Goal: Information Seeking & Learning: Learn about a topic

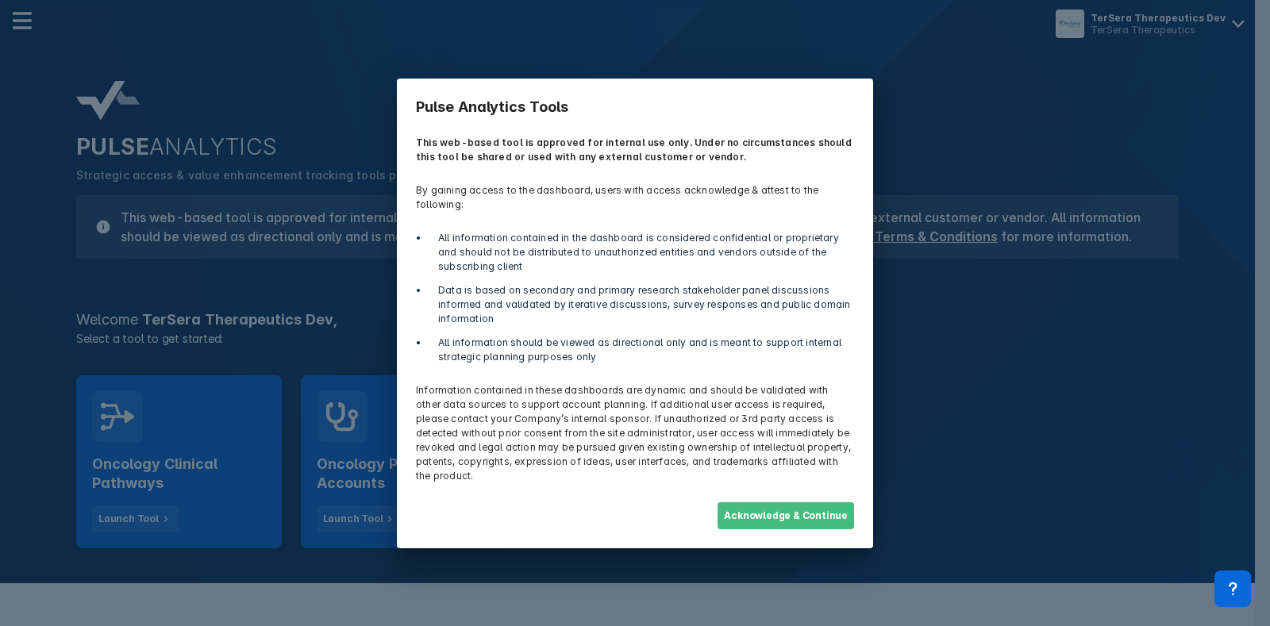
click at [834, 508] on button "Acknowledge & Continue" at bounding box center [786, 515] width 137 height 27
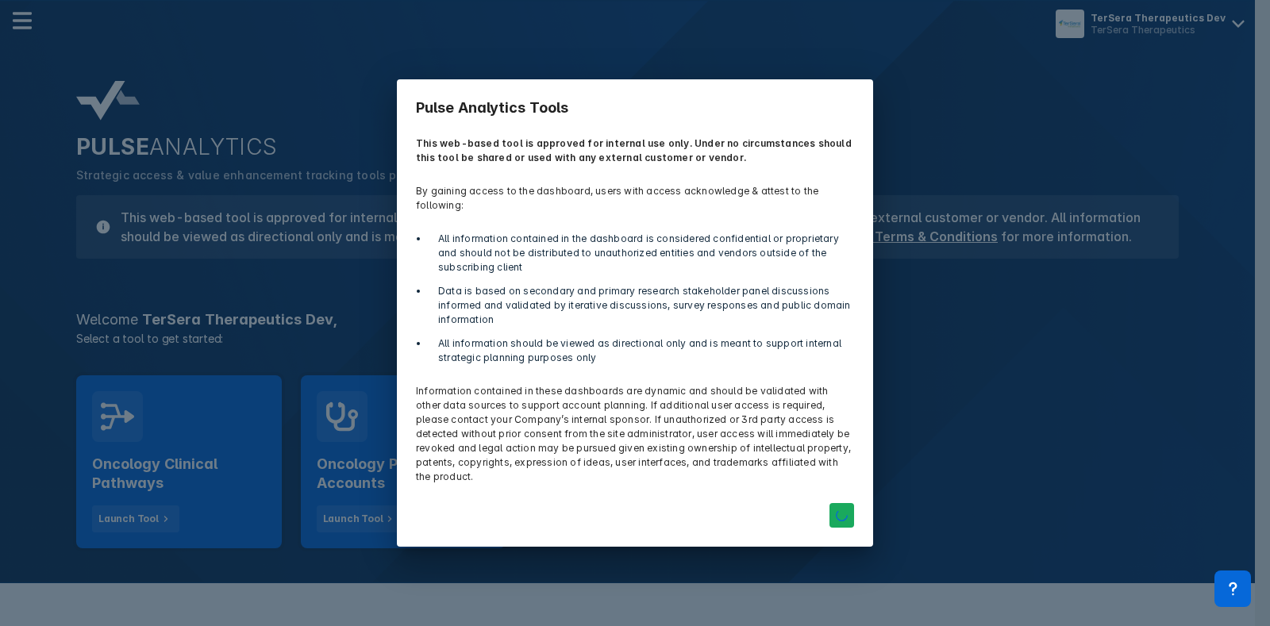
click at [171, 458] on div "Pulse Analytics Tools This web-based tool is approved for internal use only. Un…" at bounding box center [635, 313] width 1270 height 626
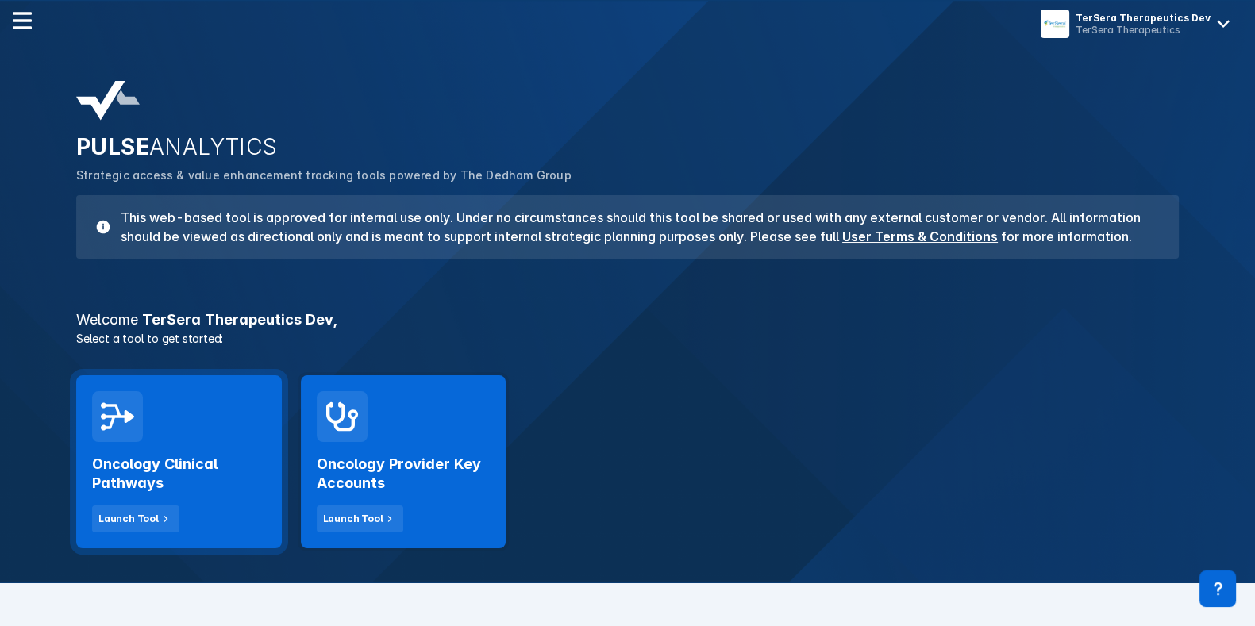
click at [90, 445] on div "Oncology Clinical Pathways Launch Tool" at bounding box center [179, 461] width 206 height 173
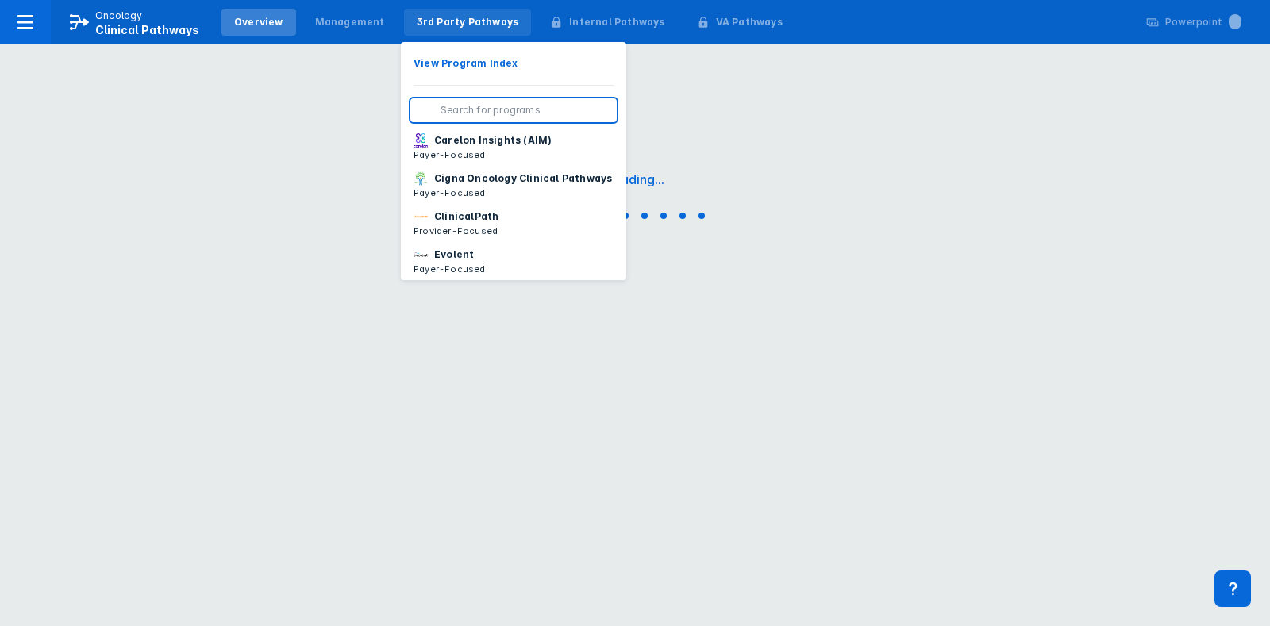
click at [422, 13] on div "3rd Party Pathways" at bounding box center [468, 22] width 128 height 27
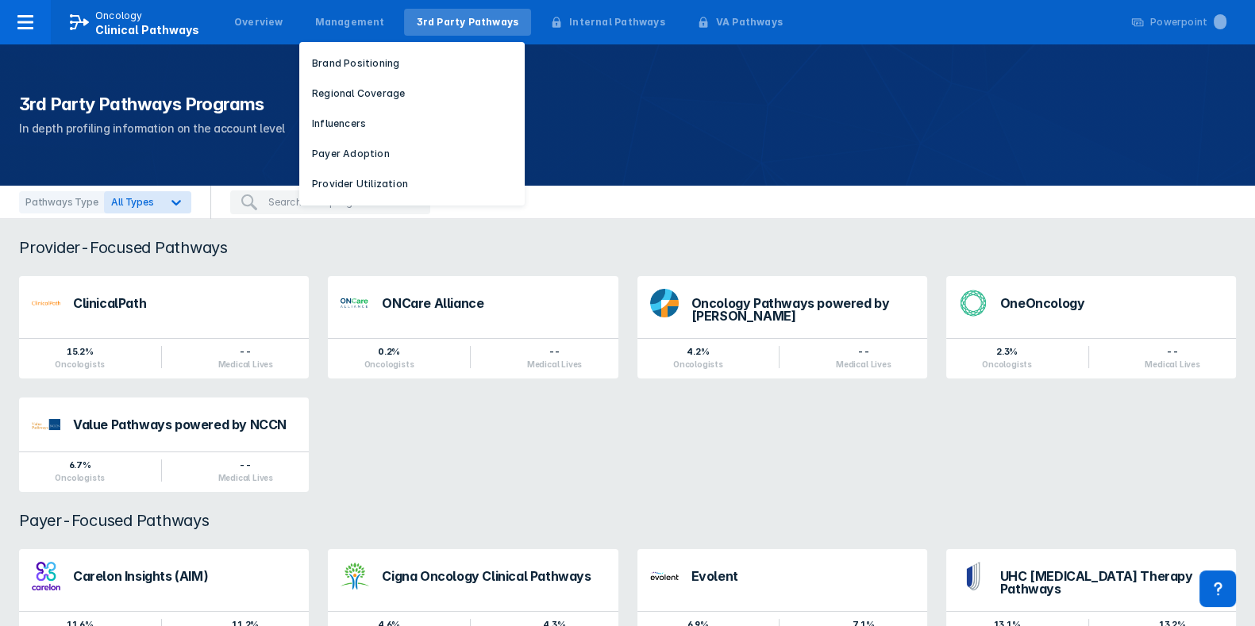
click at [325, 6] on div "Management Brand Positioning Regional Coverage Influencers Payer Adoption Provi…" at bounding box center [350, 22] width 102 height 40
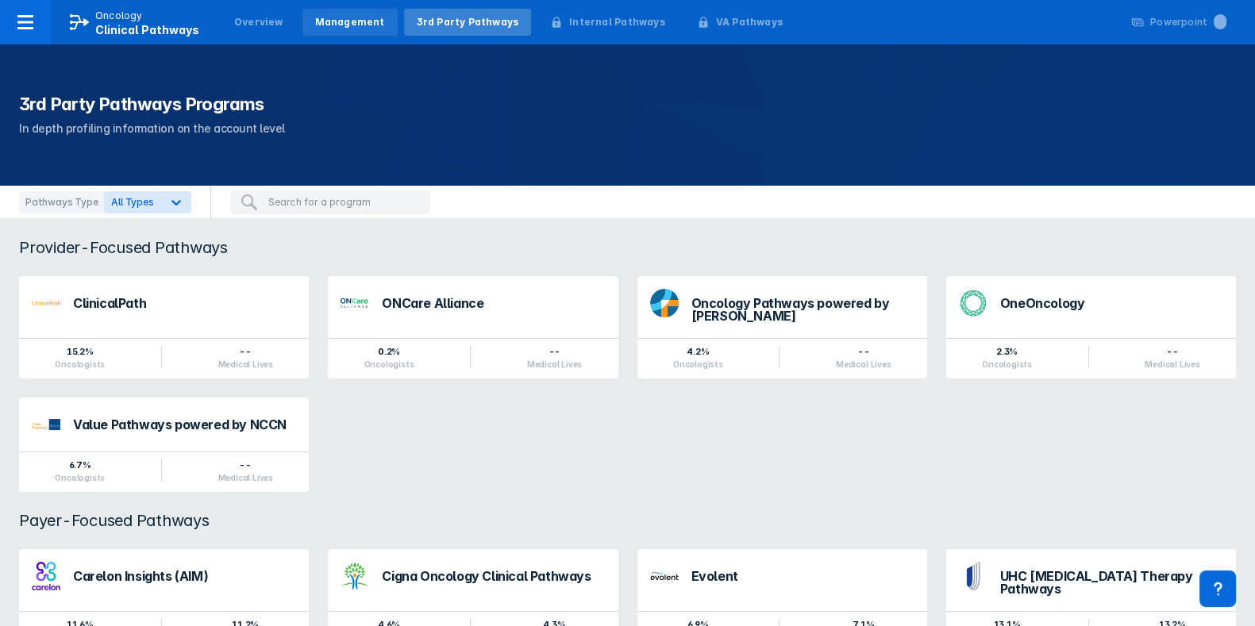
click at [325, 13] on div "Management" at bounding box center [349, 22] width 95 height 27
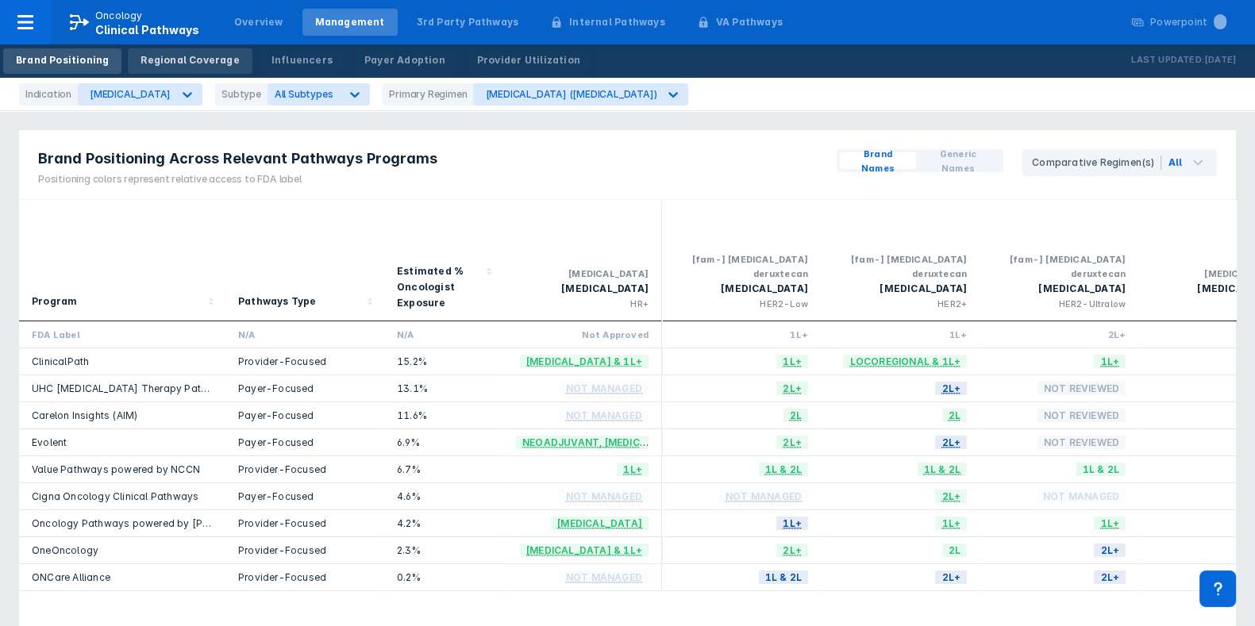
click at [186, 53] on div "Regional Coverage" at bounding box center [190, 60] width 98 height 14
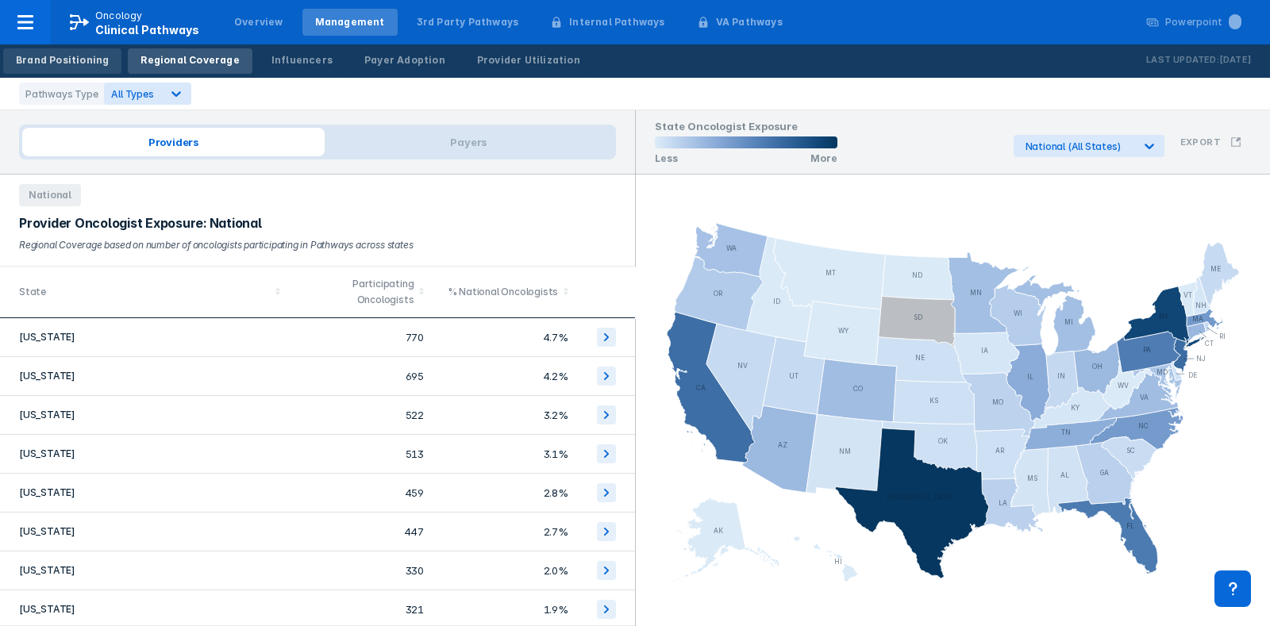
click at [97, 49] on link "Brand Positioning" at bounding box center [62, 60] width 118 height 25
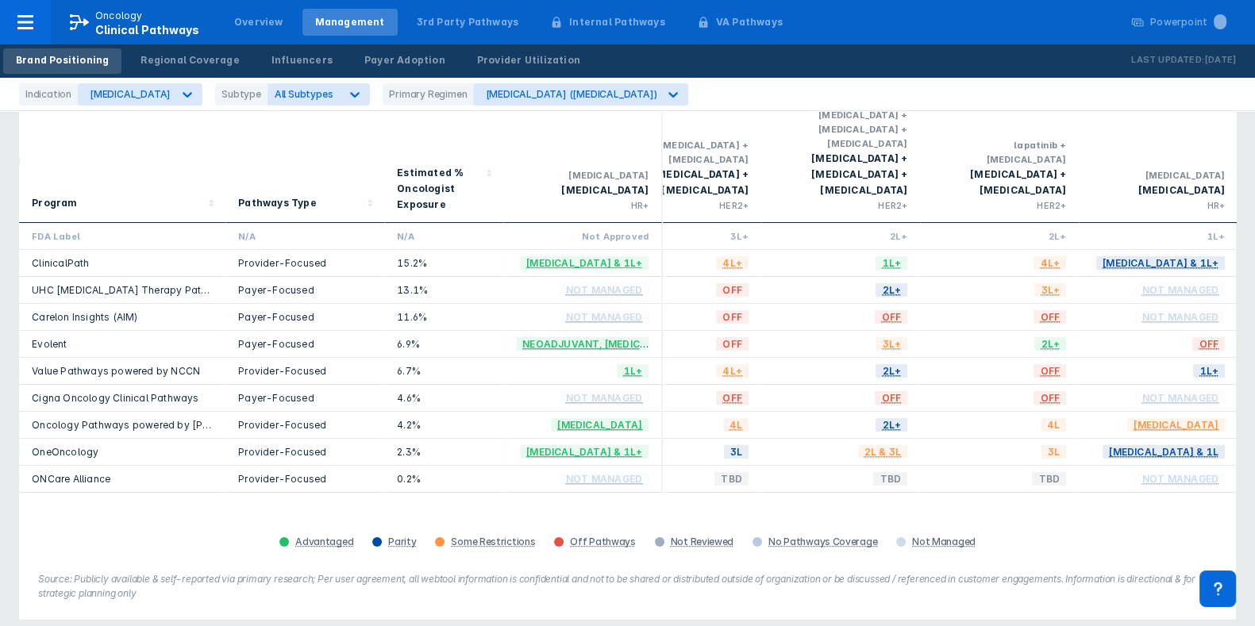
scroll to position [0, 1490]
click at [519, 98] on div "[MEDICAL_DATA] ([MEDICAL_DATA])" at bounding box center [570, 94] width 171 height 12
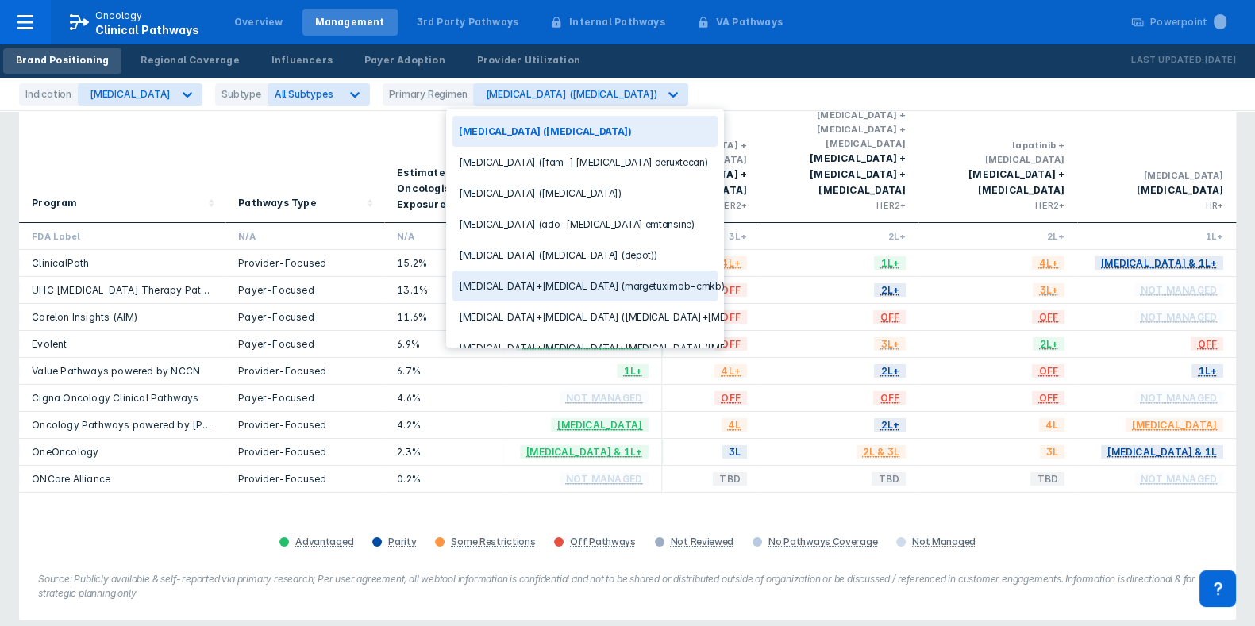
click at [580, 279] on div "[MEDICAL_DATA]+[MEDICAL_DATA] (margetuximab-cmkb)" at bounding box center [584, 286] width 265 height 31
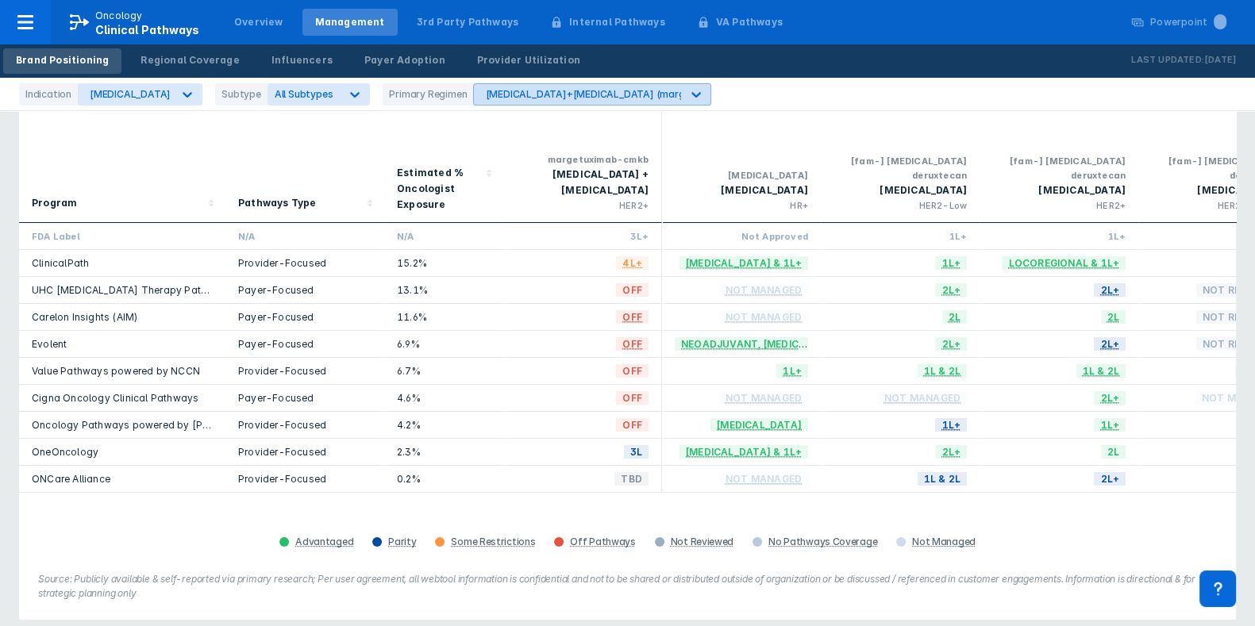
click at [520, 98] on div "[MEDICAL_DATA]+[MEDICAL_DATA] (margetuximab-cmkb)" at bounding box center [624, 94] width 278 height 12
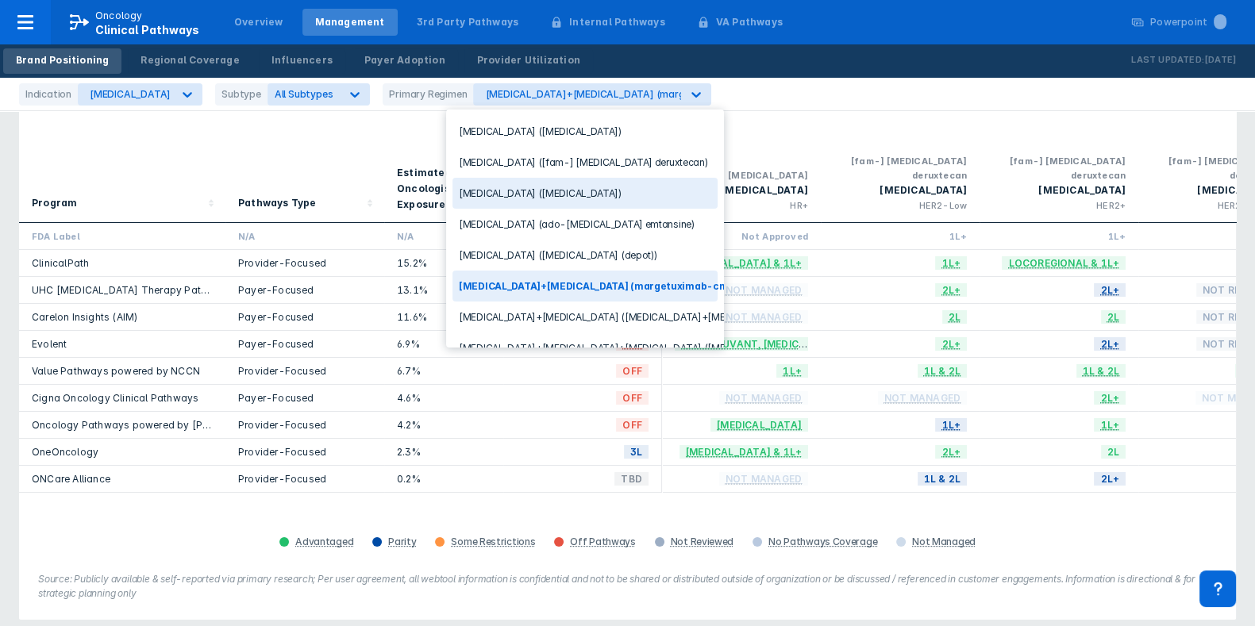
scroll to position [92, 0]
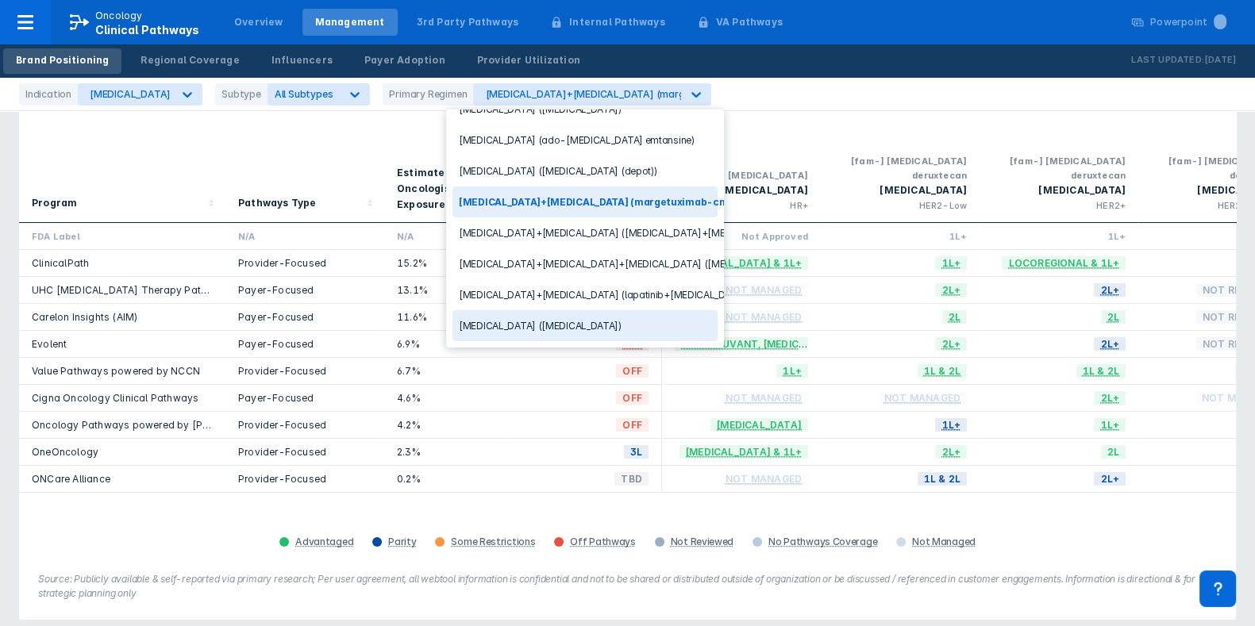
click at [560, 310] on div "[MEDICAL_DATA] ([MEDICAL_DATA])" at bounding box center [584, 325] width 265 height 31
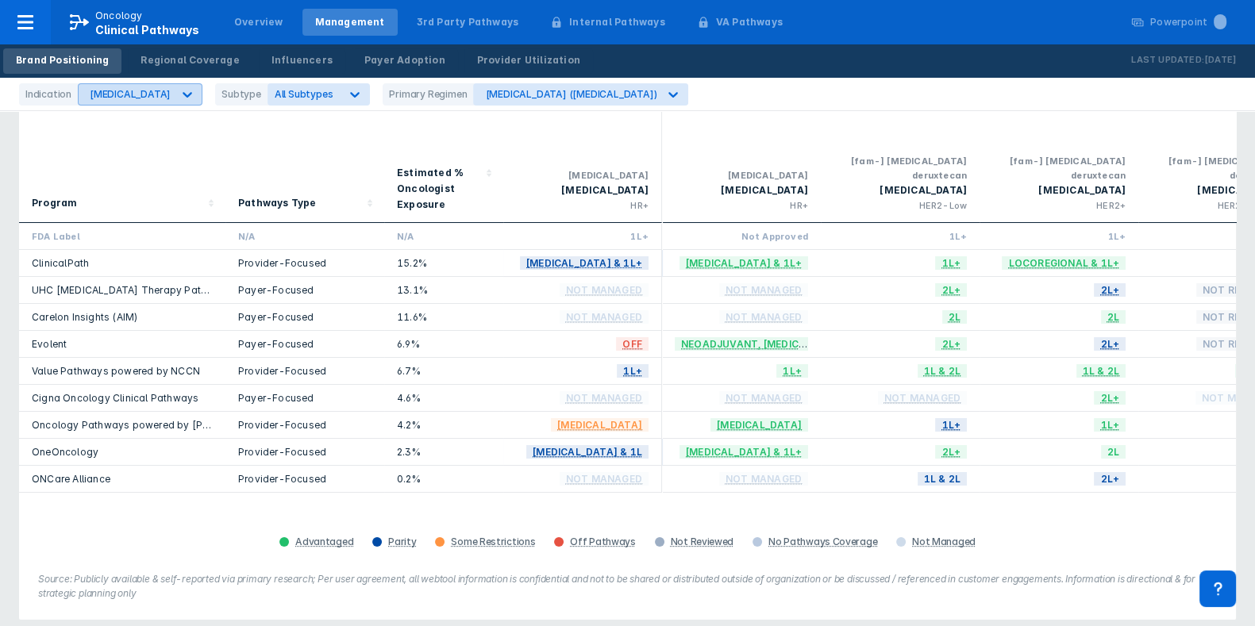
click at [143, 85] on div "[MEDICAL_DATA]" at bounding box center [126, 94] width 94 height 21
click at [143, 161] on div "CSPC" at bounding box center [129, 162] width 94 height 31
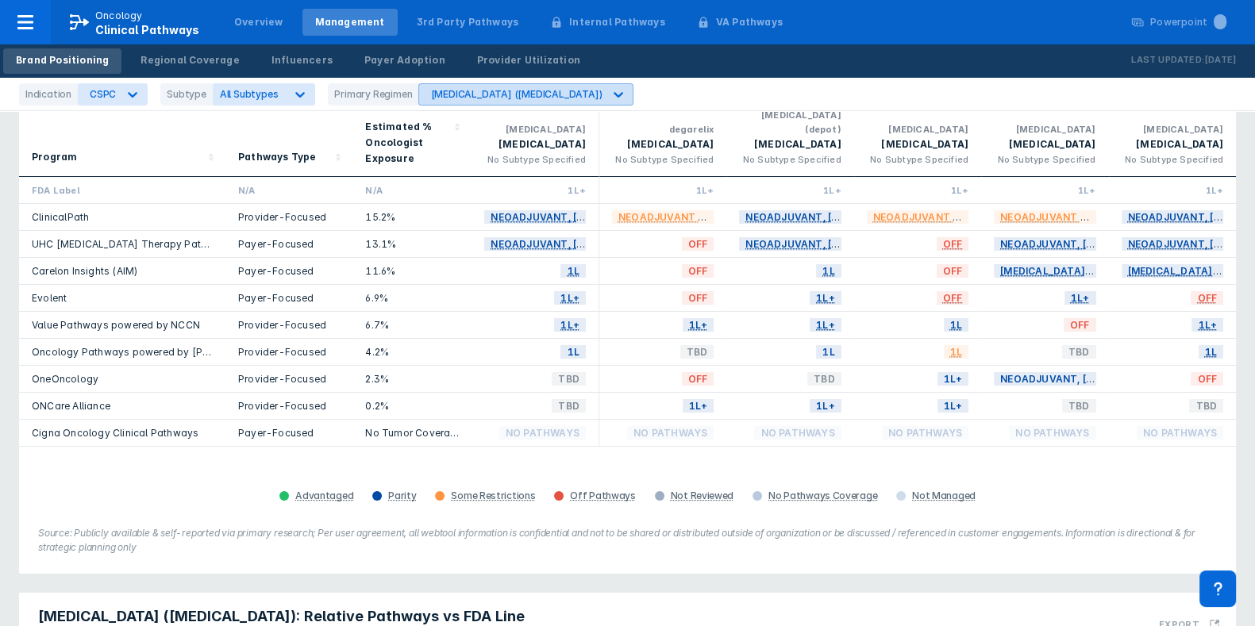
click at [536, 91] on div "[MEDICAL_DATA] ([MEDICAL_DATA])" at bounding box center [515, 94] width 171 height 12
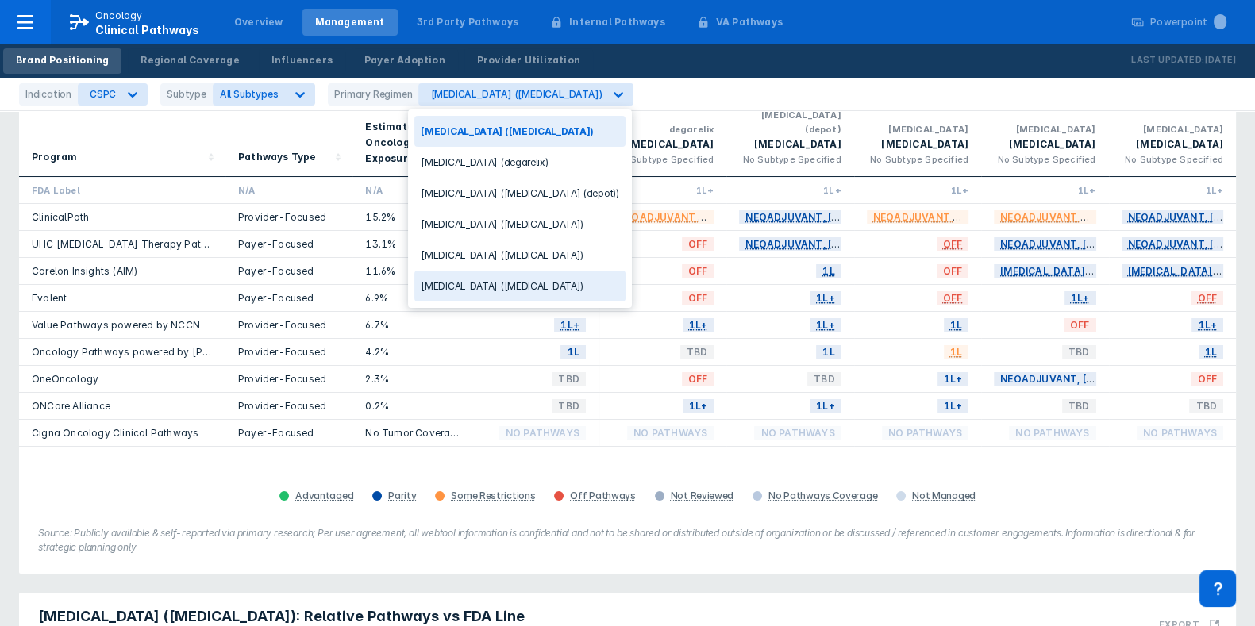
click at [526, 276] on div "[MEDICAL_DATA] ([MEDICAL_DATA])" at bounding box center [519, 286] width 210 height 31
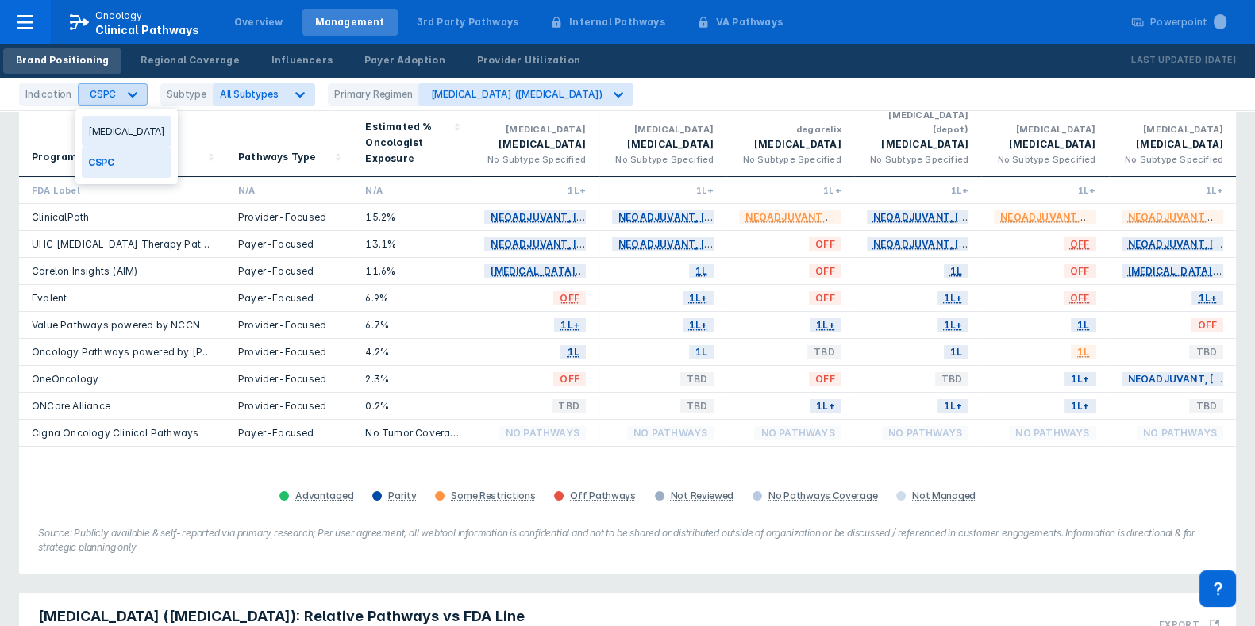
click at [106, 85] on div "CSPC" at bounding box center [98, 94] width 39 height 21
click at [115, 127] on div "[MEDICAL_DATA]" at bounding box center [127, 131] width 90 height 31
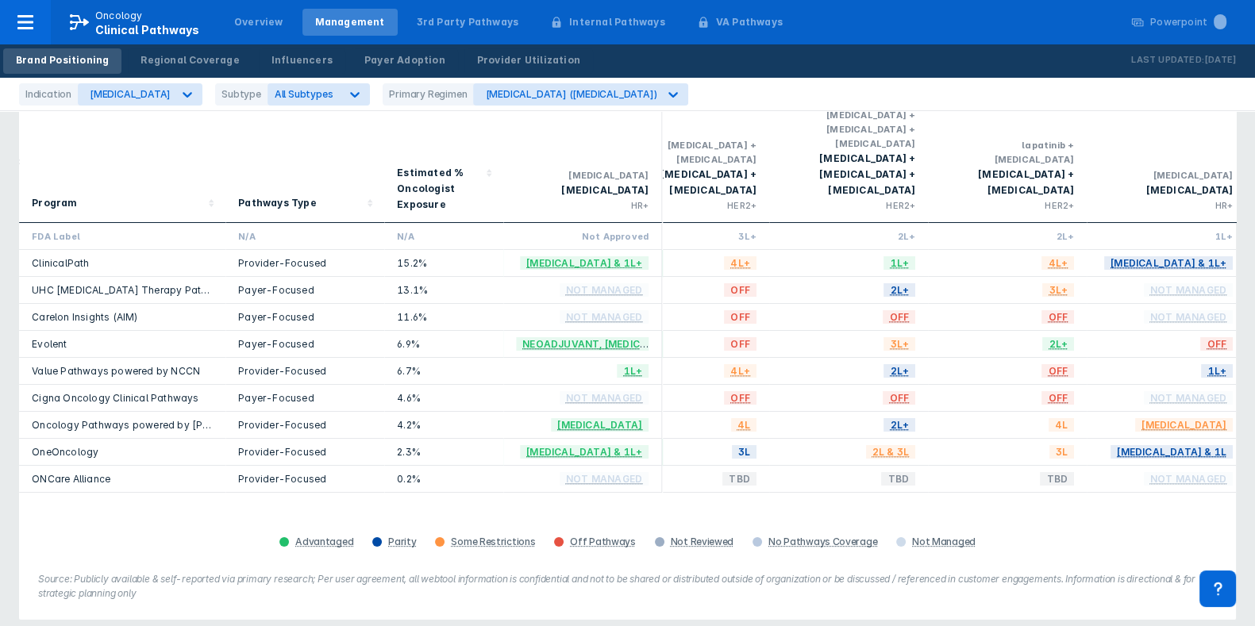
scroll to position [0, 1490]
